Goal: Book appointment/travel/reservation

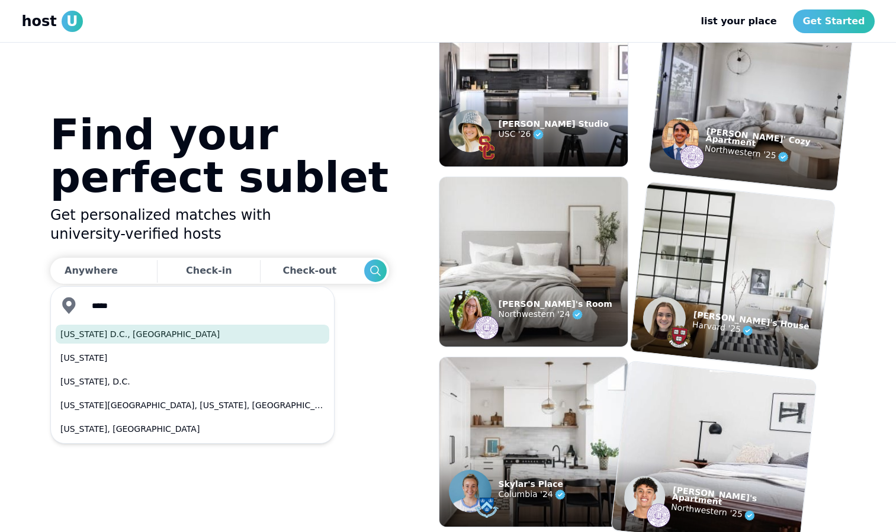
click at [126, 336] on button "[US_STATE] D.C., [GEOGRAPHIC_DATA]" at bounding box center [193, 334] width 274 height 19
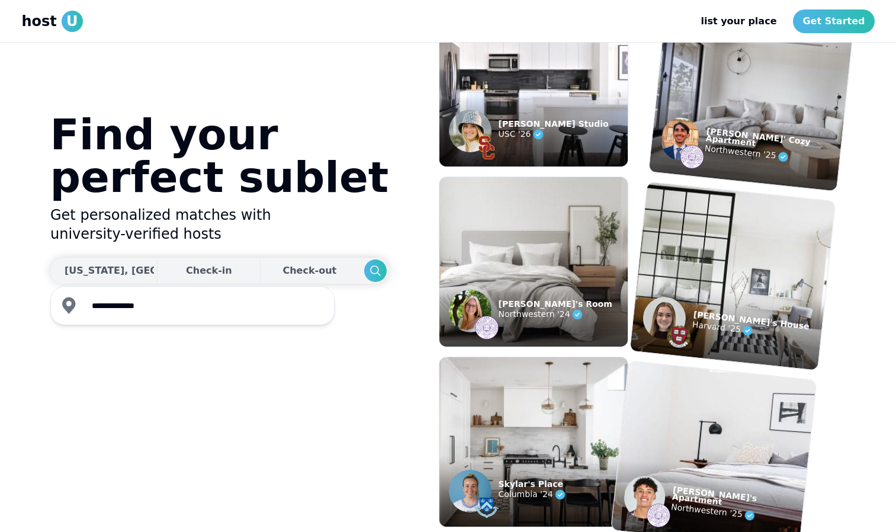
type input "**********"
click at [186, 277] on div "Check-in" at bounding box center [209, 271] width 46 height 24
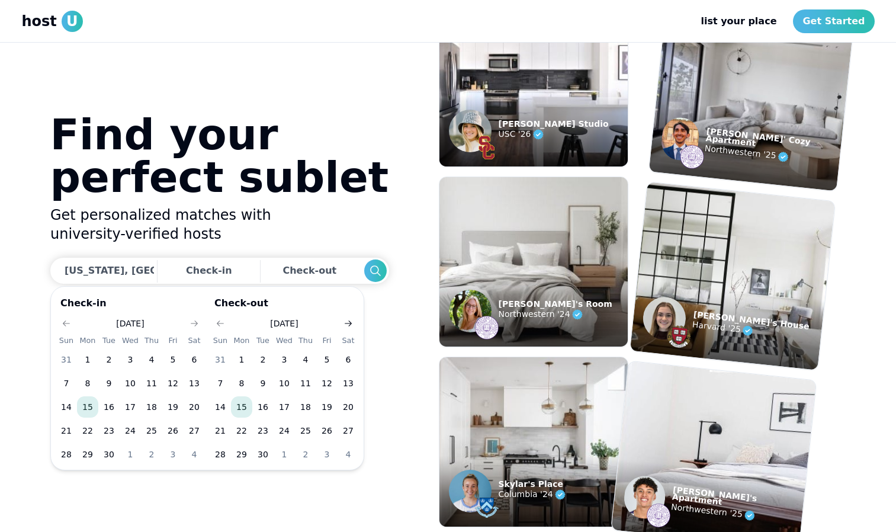
click at [347, 316] on button "Go to next month" at bounding box center [348, 323] width 17 height 17
click at [348, 320] on icon "Go to next month" at bounding box center [348, 323] width 9 height 9
click at [195, 320] on icon "Go to next month" at bounding box center [194, 323] width 9 height 9
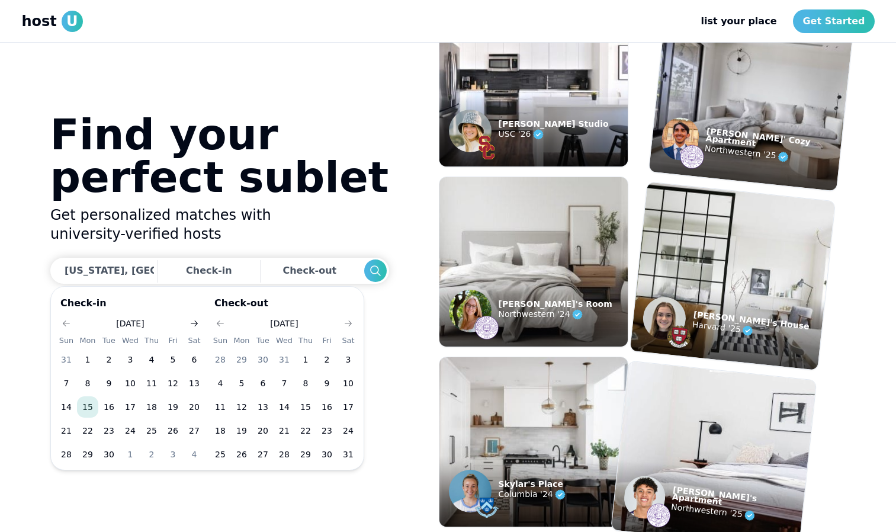
click at [195, 320] on icon "Go to next month" at bounding box center [194, 323] width 9 height 9
click at [84, 408] on button "12" at bounding box center [87, 406] width 21 height 21
click at [347, 323] on use "Go to next month" at bounding box center [348, 323] width 7 height 6
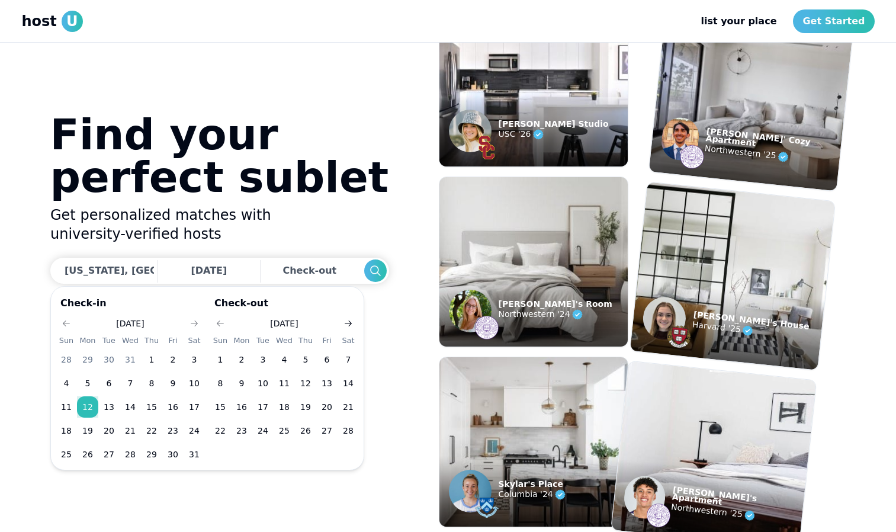
click at [347, 323] on use "Go to next month" at bounding box center [348, 323] width 7 height 6
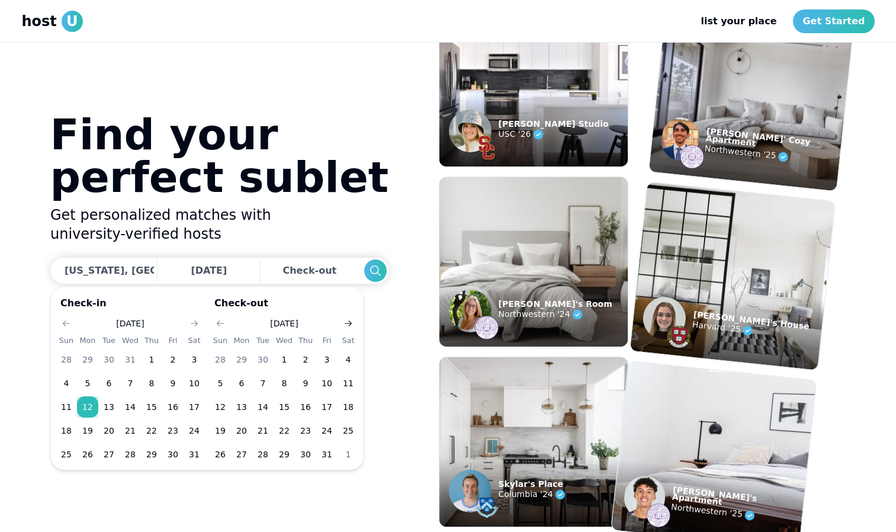
click at [347, 323] on use "Go to next month" at bounding box center [348, 323] width 7 height 6
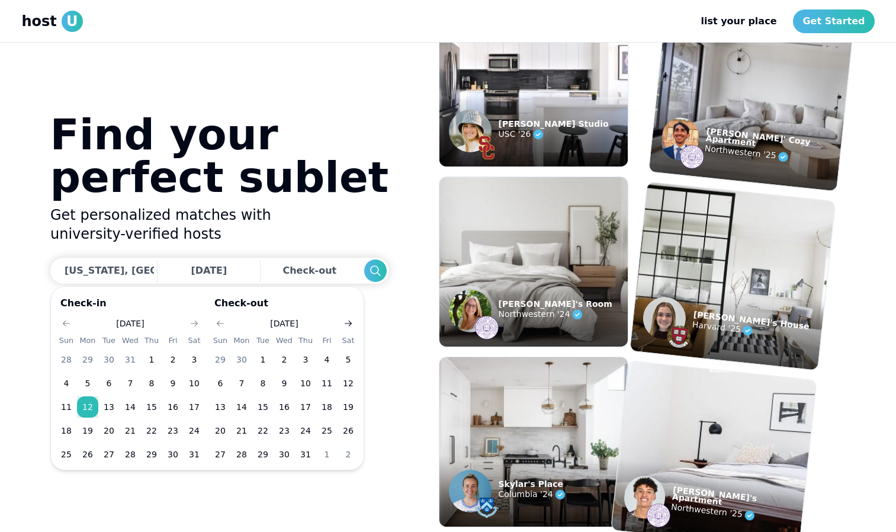
click at [347, 323] on use "Go to next month" at bounding box center [348, 323] width 7 height 6
click at [240, 411] on button "11" at bounding box center [241, 406] width 21 height 21
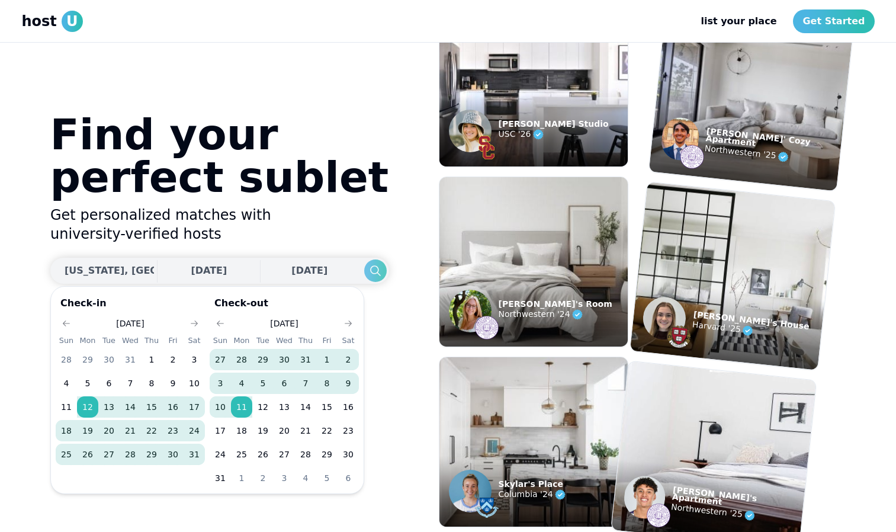
click at [368, 270] on icon "Search" at bounding box center [375, 271] width 14 height 14
